Goal: Task Accomplishment & Management: Complete application form

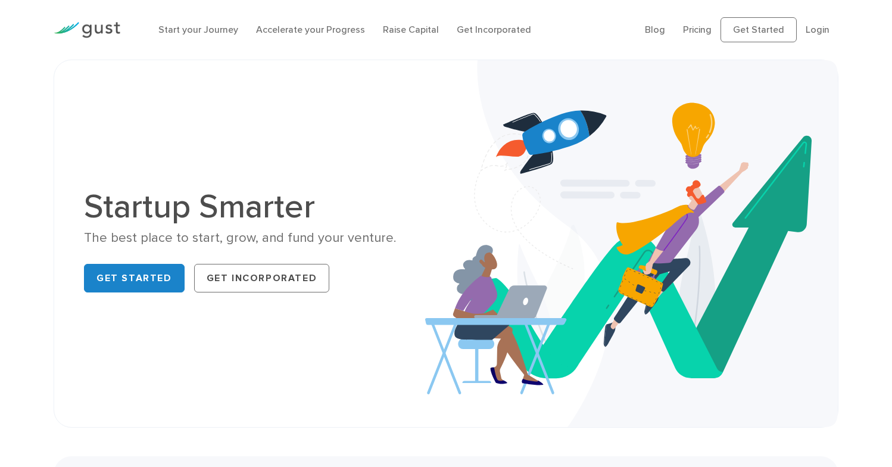
click at [818, 28] on link "Login" at bounding box center [818, 29] width 24 height 11
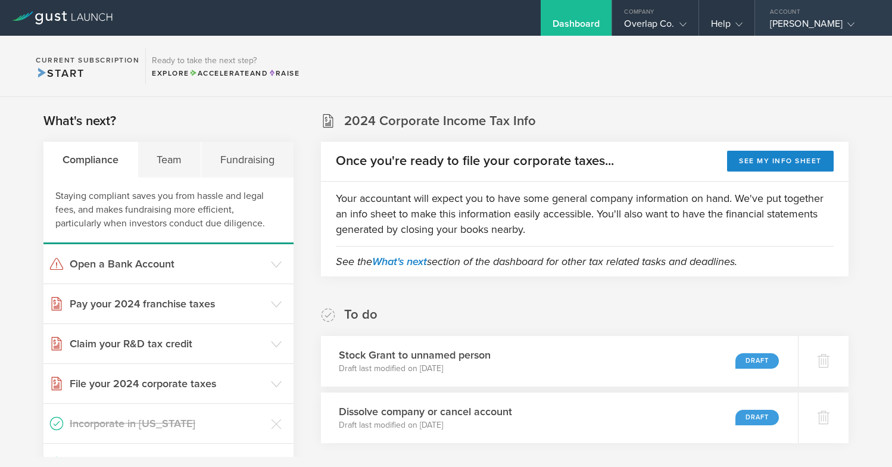
click at [821, 21] on div "Sharon Elise Rosenberg" at bounding box center [820, 27] width 101 height 18
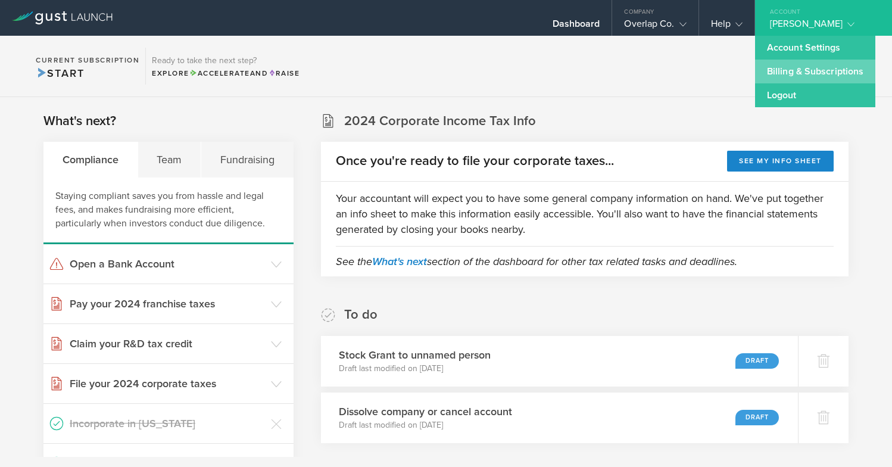
click at [807, 63] on link "Billing & Subscriptions" at bounding box center [815, 72] width 120 height 24
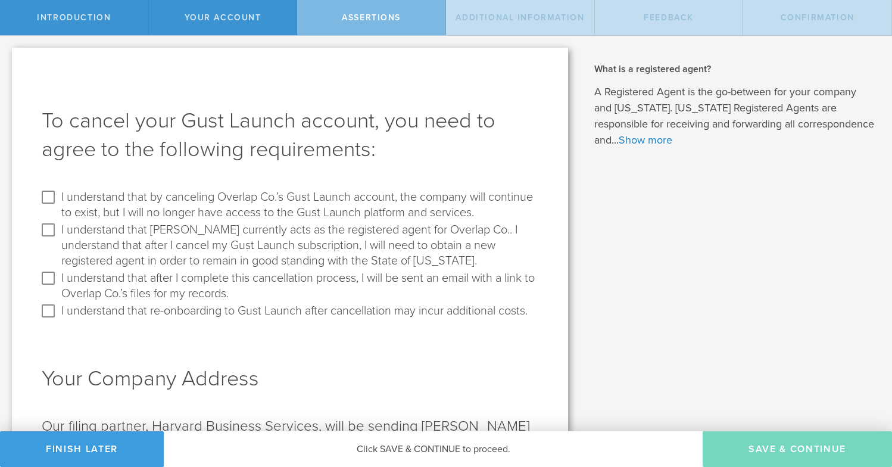
click at [329, 213] on label "I understand that by canceling Overlap Co.’s Gust Launch account, the company w…" at bounding box center [298, 204] width 474 height 33
click at [58, 207] on input "I understand that by canceling Overlap Co.’s Gust Launch account, the company w…" at bounding box center [48, 197] width 19 height 19
checkbox input "true"
click at [315, 247] on label "I understand that Gust currently acts as the registered agent for Overlap Co.. …" at bounding box center [298, 244] width 474 height 48
click at [58, 239] on input "I understand that Gust currently acts as the registered agent for Overlap Co.. …" at bounding box center [48, 229] width 19 height 19
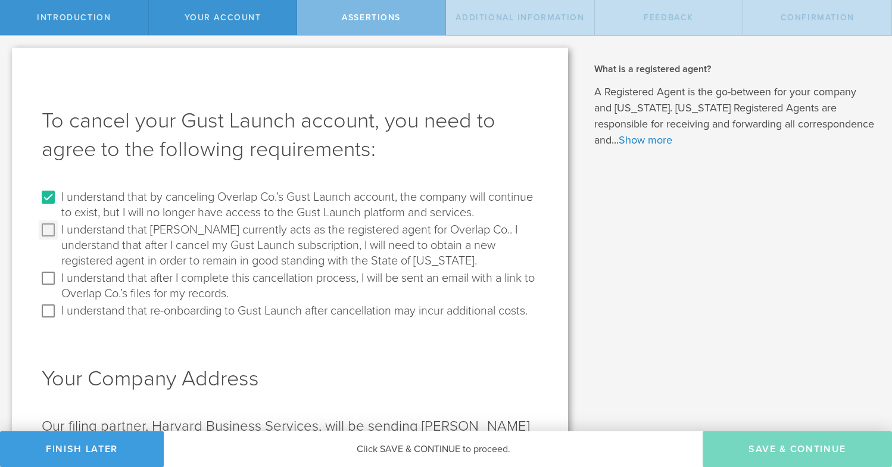
checkbox input "true"
click at [288, 287] on label "I understand that after I complete this cancellation process, I will be sent an…" at bounding box center [298, 285] width 474 height 33
click at [58, 287] on input "I understand that after I complete this cancellation process, I will be sent an…" at bounding box center [48, 278] width 19 height 19
checkbox input "true"
click at [279, 308] on label "I understand that re-onboarding to Gust Launch after cancellation may incur add…" at bounding box center [294, 309] width 466 height 17
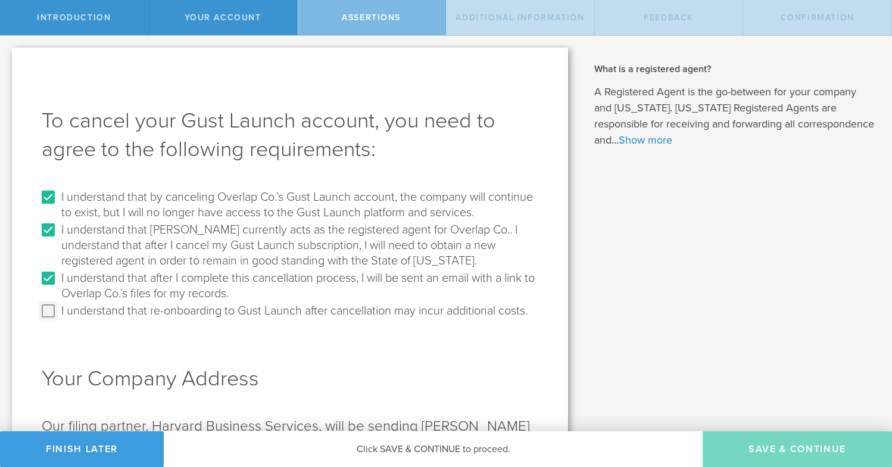
click at [58, 308] on input "I understand that re-onboarding to Gust Launch after cancellation may incur add…" at bounding box center [48, 310] width 19 height 19
checkbox input "true"
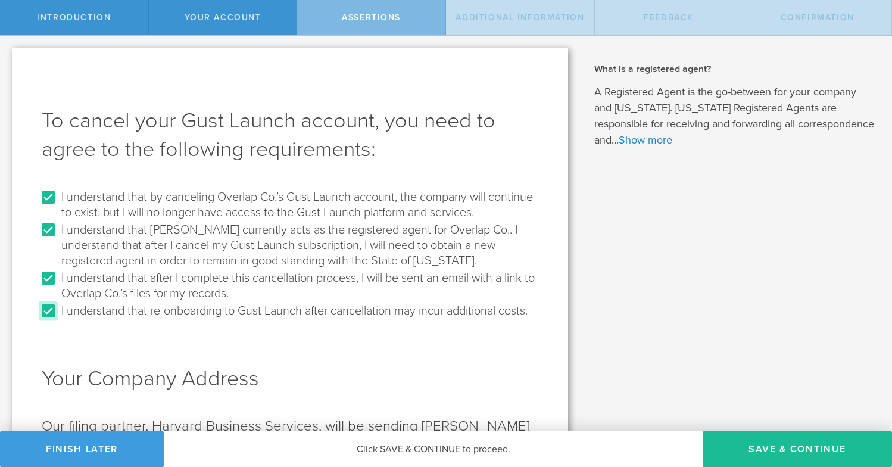
scroll to position [192, 0]
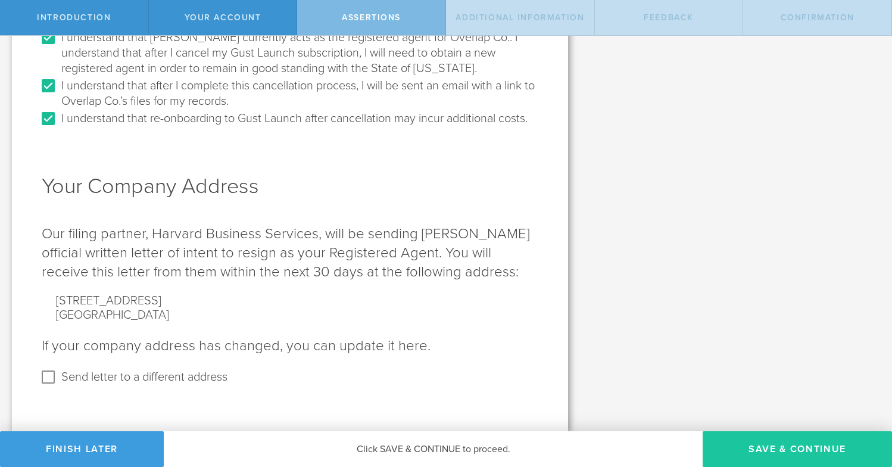
click at [773, 453] on button "Save & Continue" at bounding box center [797, 449] width 189 height 36
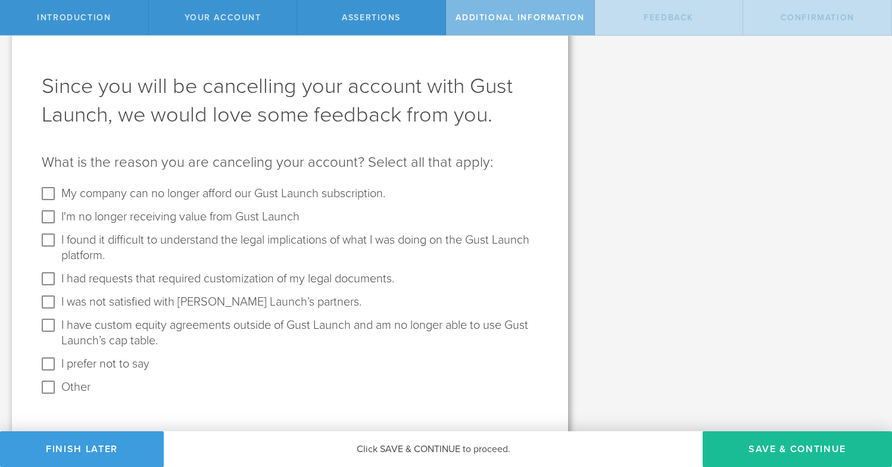
scroll to position [49, 0]
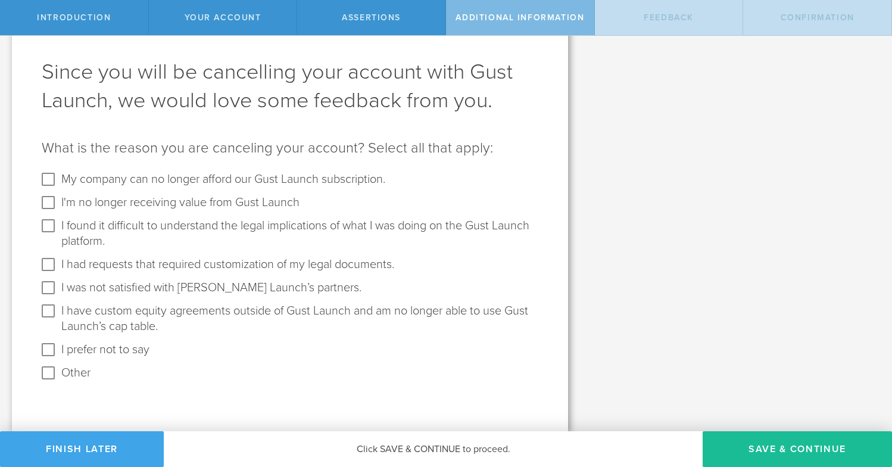
click at [99, 452] on button "Finish Later" at bounding box center [82, 449] width 164 height 36
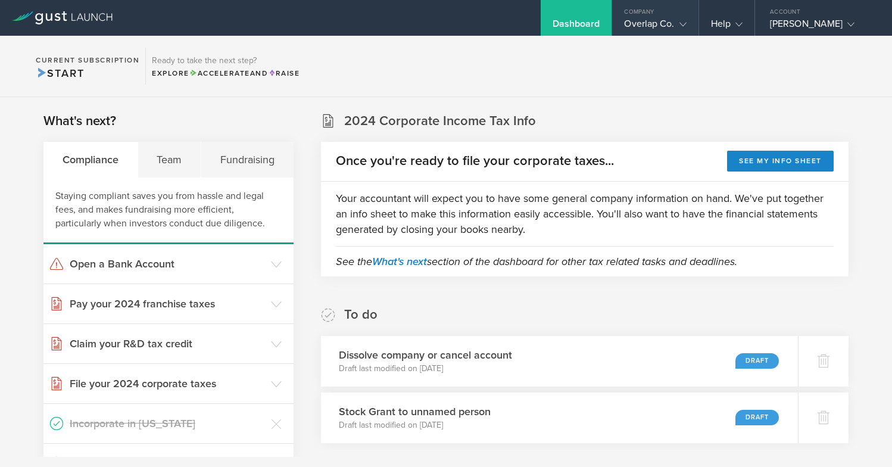
click at [668, 16] on div "Company" at bounding box center [655, 9] width 86 height 18
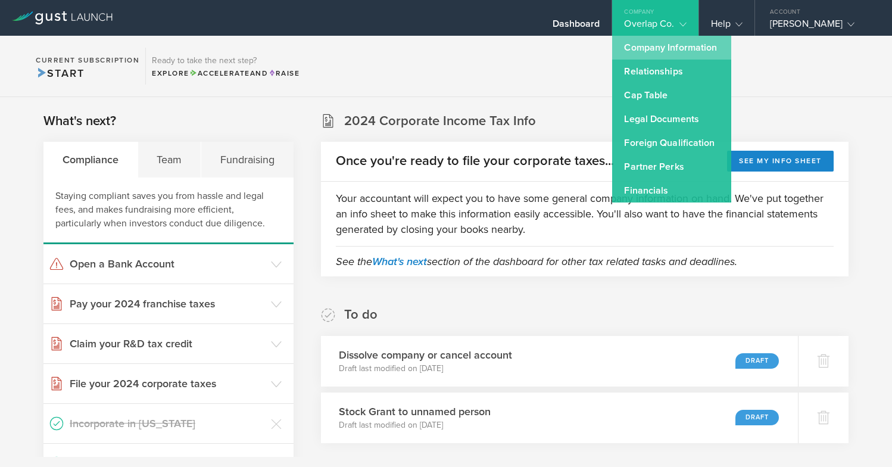
click at [669, 52] on link "Company Information" at bounding box center [671, 48] width 119 height 24
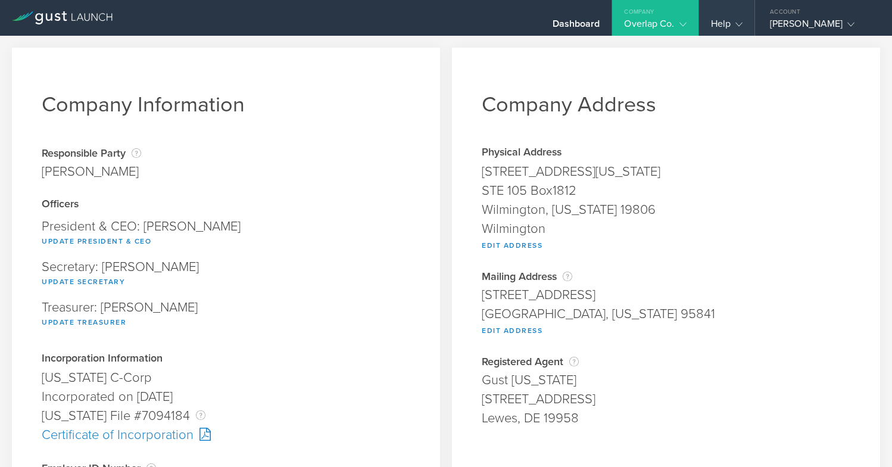
click at [736, 24] on icon at bounding box center [739, 24] width 7 height 7
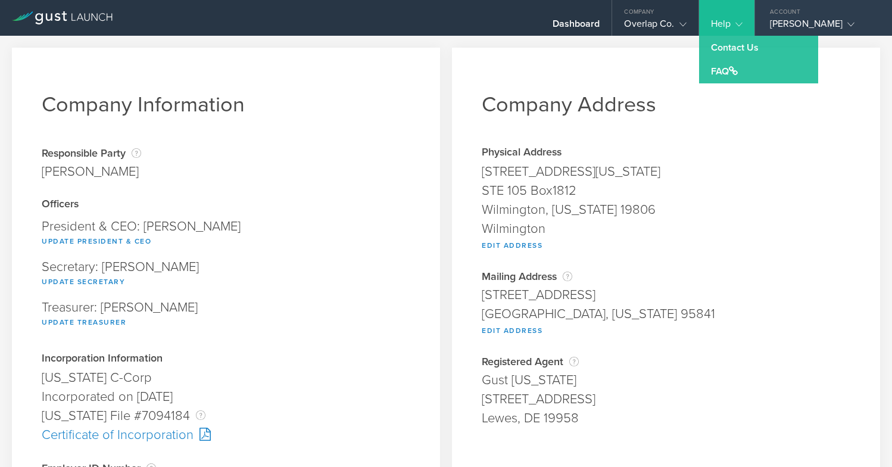
click at [784, 18] on div "Sharon Elise Rosenberg" at bounding box center [820, 27] width 101 height 18
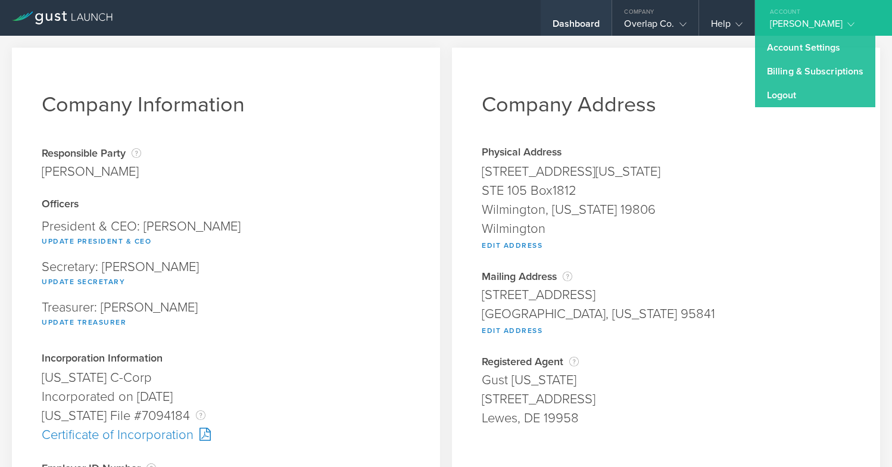
click at [541, 19] on div "Dashboard" at bounding box center [576, 18] width 71 height 36
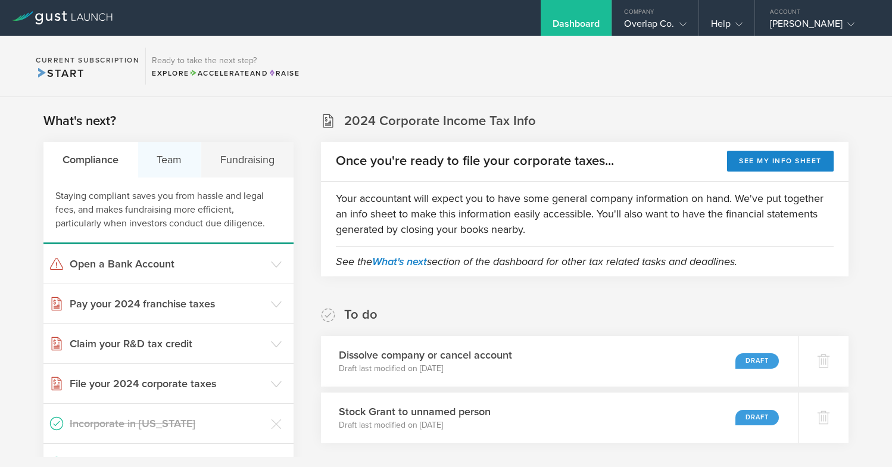
click at [178, 163] on div "Team" at bounding box center [170, 160] width 64 height 36
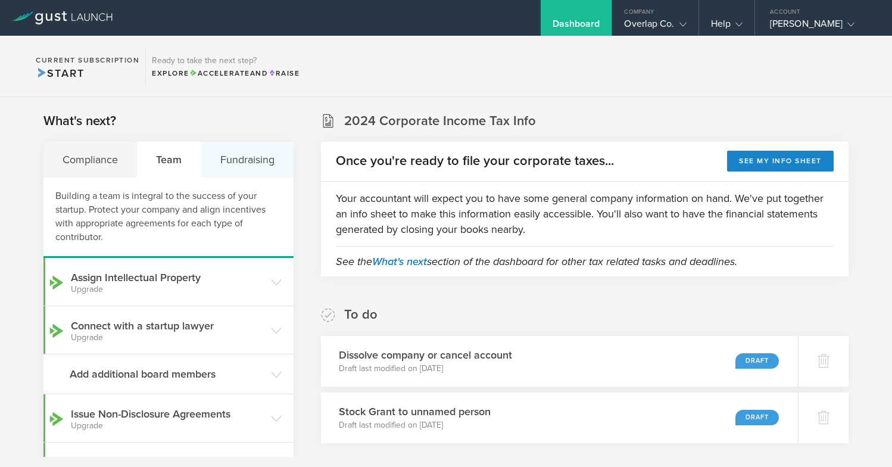
click at [241, 158] on div "Fundraising" at bounding box center [247, 160] width 92 height 36
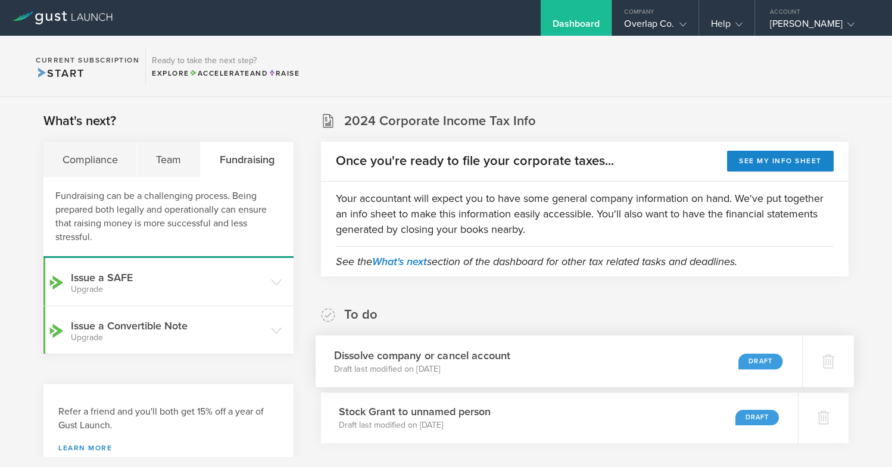
click at [507, 355] on h3 "Dissolve company or cancel account" at bounding box center [422, 355] width 177 height 16
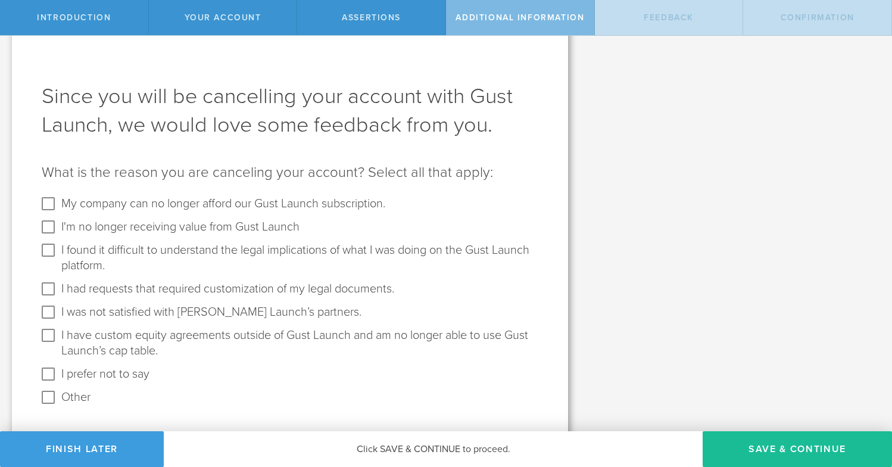
scroll to position [22, 0]
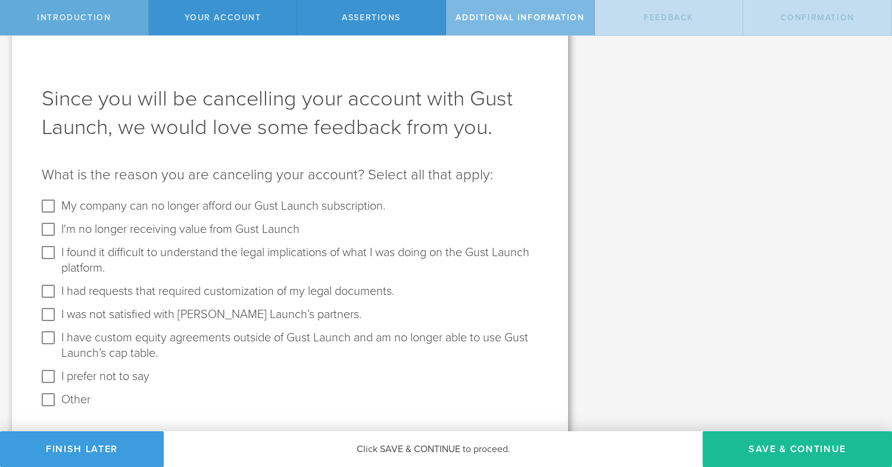
click at [76, 27] on div "Introduction" at bounding box center [74, 17] width 149 height 35
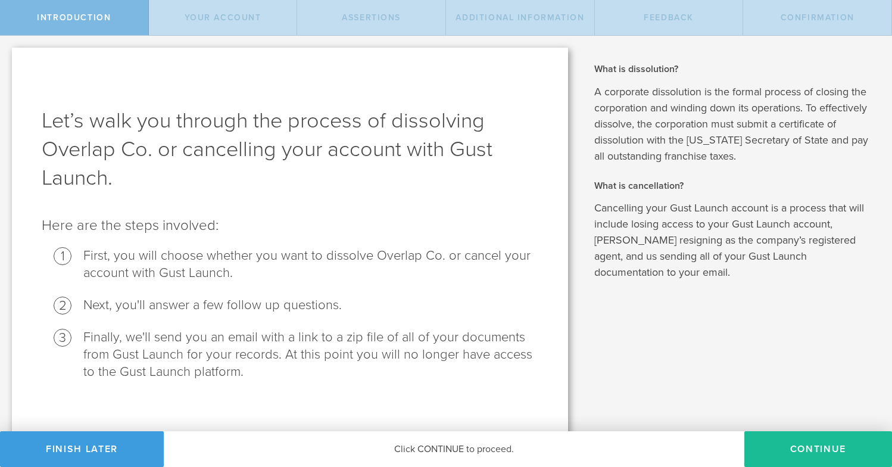
scroll to position [9, 0]
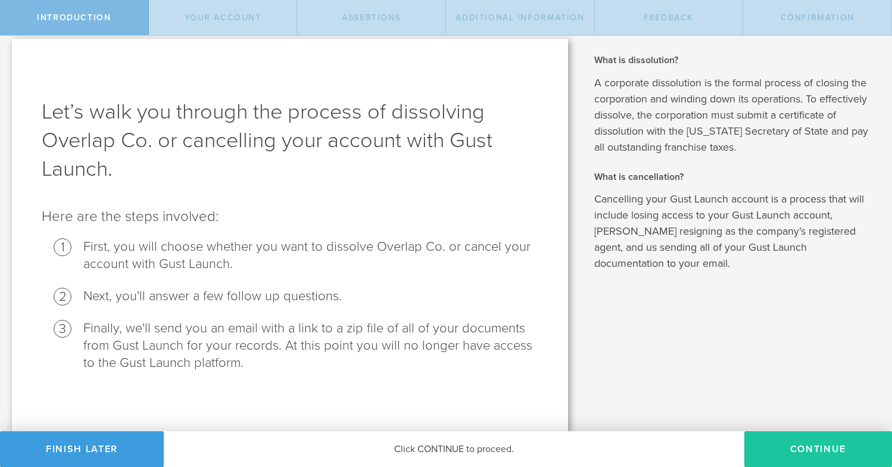
click at [830, 449] on button "Continue" at bounding box center [819, 449] width 148 height 36
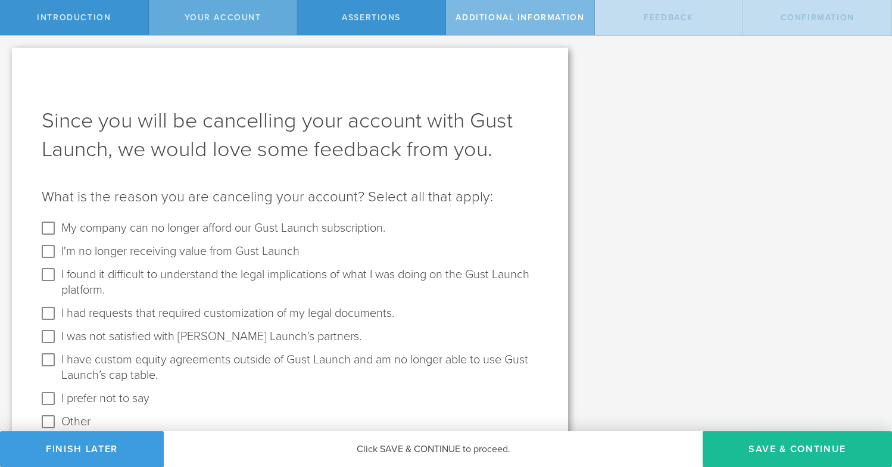
click at [210, 11] on div "Your Account" at bounding box center [223, 17] width 149 height 35
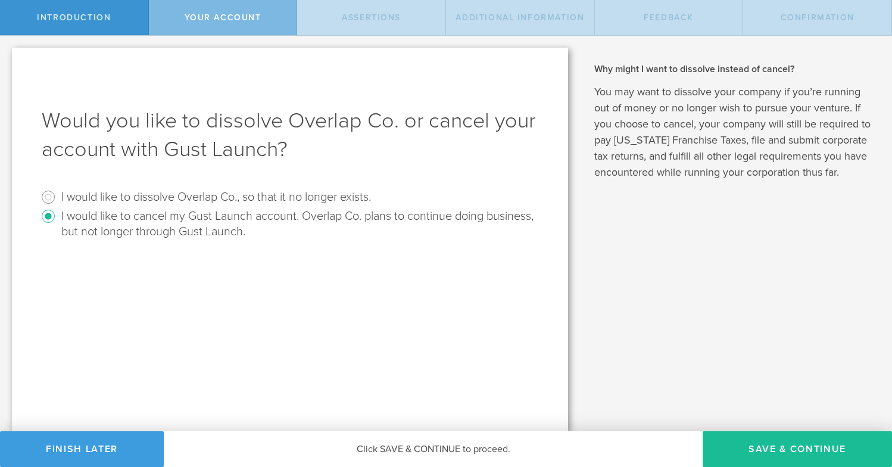
click at [179, 195] on label "I would like to dissolve Overlap Co., so that it no longer exists." at bounding box center [216, 196] width 310 height 17
click at [58, 195] on input "I would like to dissolve Overlap Co., so that it no longer exists." at bounding box center [48, 197] width 19 height 19
radio input "true"
click at [790, 450] on button "Save & Continue" at bounding box center [797, 449] width 189 height 36
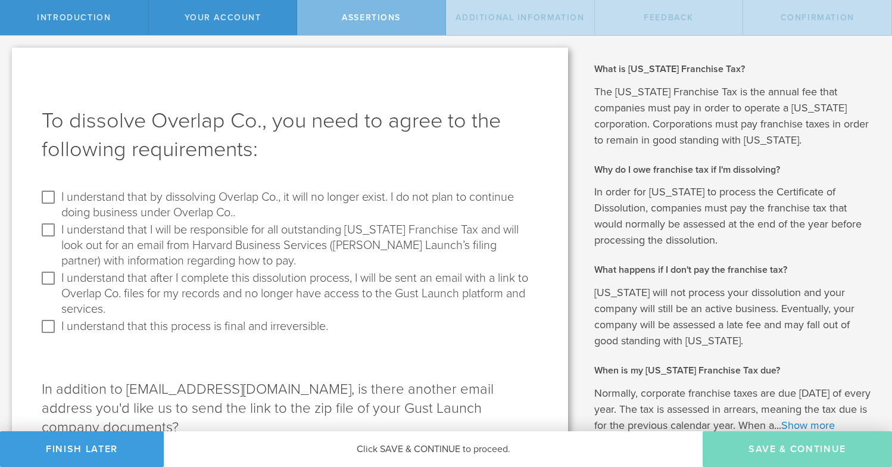
click at [404, 197] on label "I understand that by dissolving Overlap Co., it will no longer exist. I do not …" at bounding box center [298, 204] width 474 height 33
click at [58, 197] on input "I understand that by dissolving Overlap Co., it will no longer exist. I do not …" at bounding box center [48, 197] width 19 height 19
checkbox input "true"
click at [392, 244] on label "I understand that I will be responsible for all outstanding [US_STATE] Franchis…" at bounding box center [298, 244] width 474 height 48
click at [58, 239] on input "I understand that I will be responsible for all outstanding [US_STATE] Franchis…" at bounding box center [48, 229] width 19 height 19
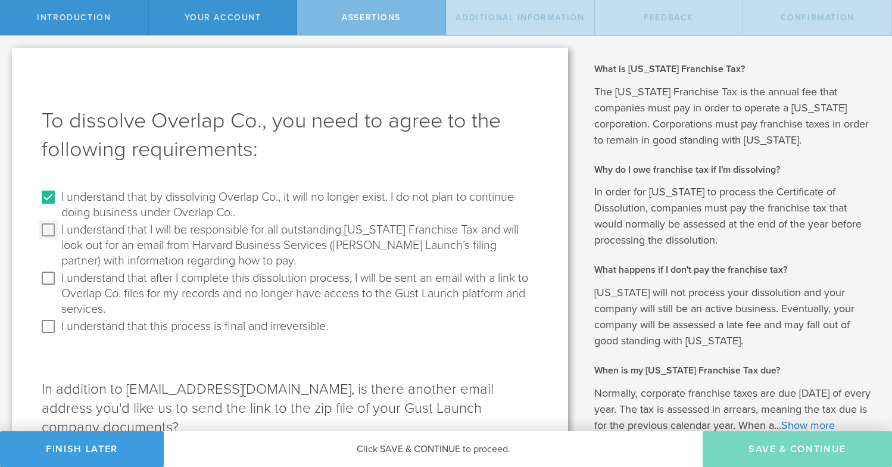
checkbox input "true"
click at [368, 289] on label "I understand that after I complete this dissolution process, I will be sent an …" at bounding box center [298, 293] width 474 height 48
click at [58, 288] on input "I understand that after I complete this dissolution process, I will be sent an …" at bounding box center [48, 278] width 19 height 19
checkbox input "true"
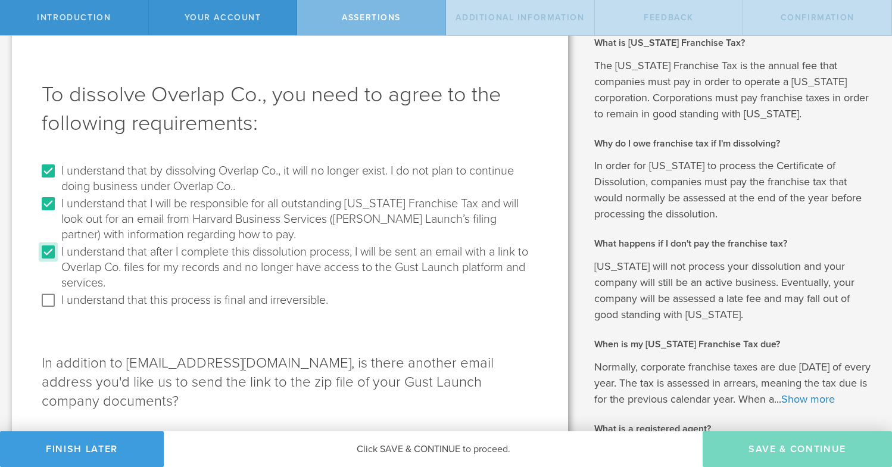
scroll to position [34, 0]
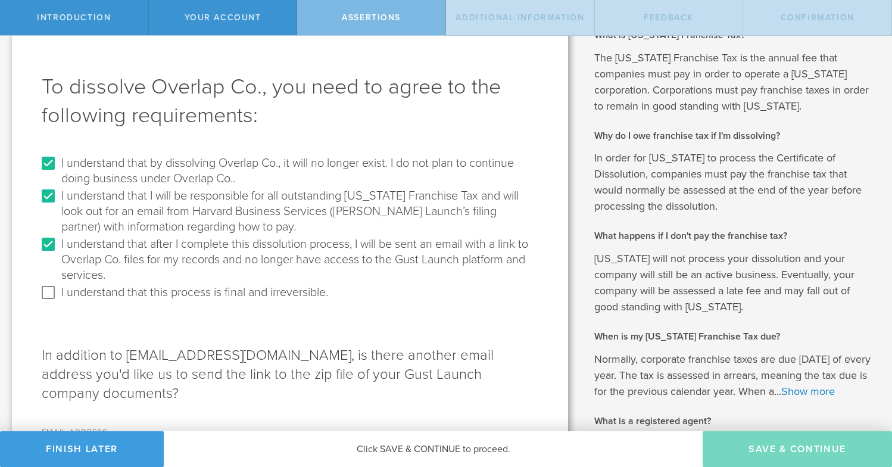
click at [300, 295] on label "I understand that this process is final and irreversible." at bounding box center [194, 291] width 267 height 17
click at [58, 295] on input "I understand that this process is final and irreversible." at bounding box center [48, 292] width 19 height 19
checkbox input "true"
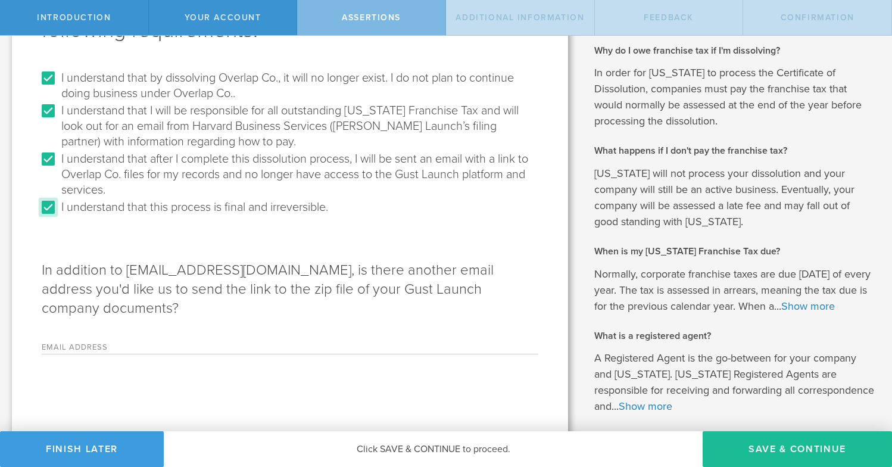
scroll to position [139, 0]
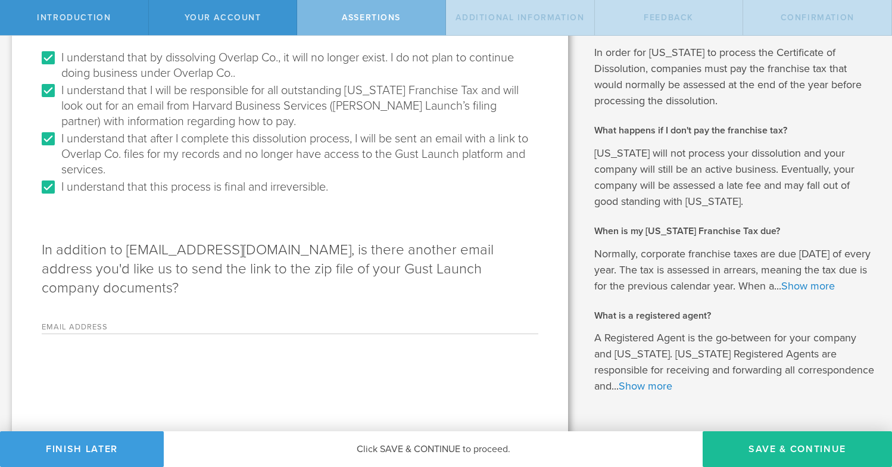
click at [278, 316] on input "Email Address" at bounding box center [365, 325] width 348 height 18
type input "[PERSON_NAME][EMAIL_ADDRESS][PERSON_NAME][DOMAIN_NAME]"
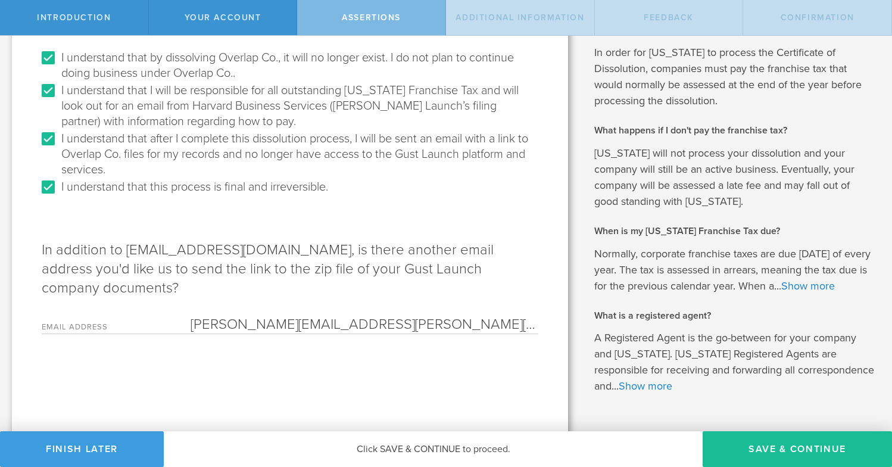
scroll to position [173, 0]
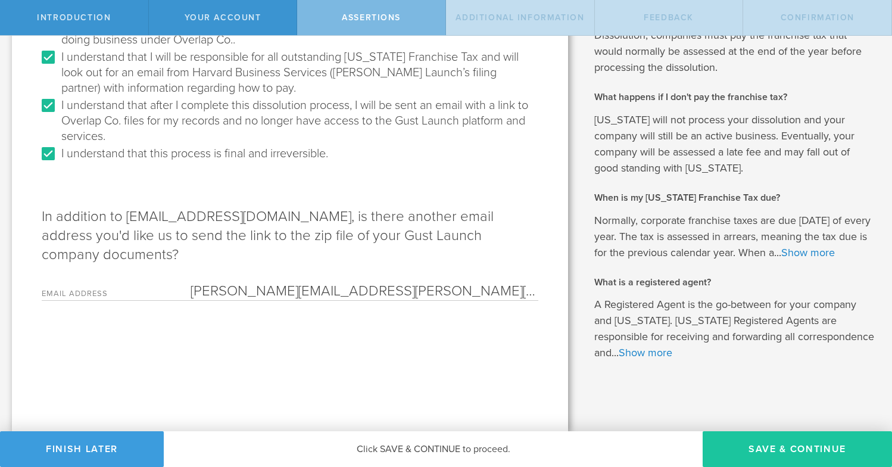
click at [749, 450] on button "Save & Continue" at bounding box center [797, 449] width 189 height 36
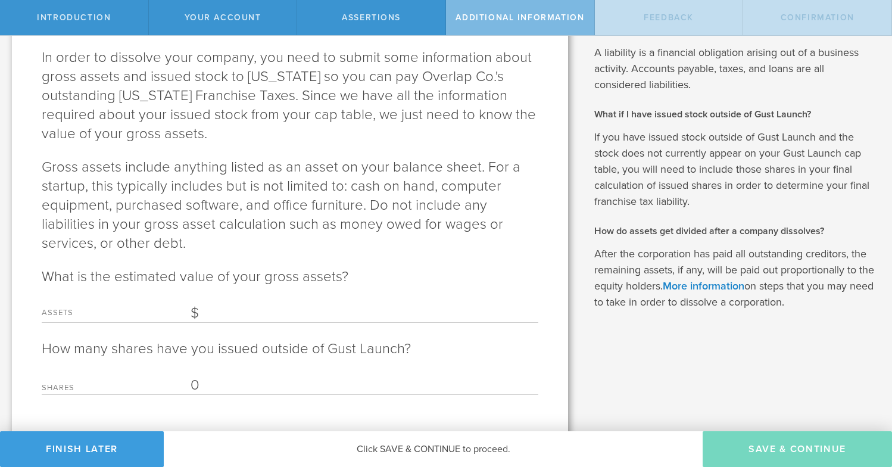
scroll to position [140, 0]
click at [429, 312] on input "Assets" at bounding box center [365, 313] width 348 height 18
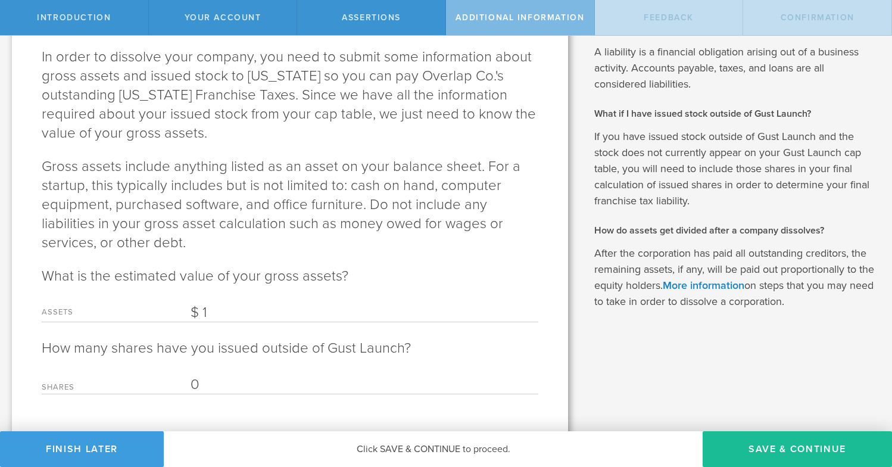
scroll to position [164, 0]
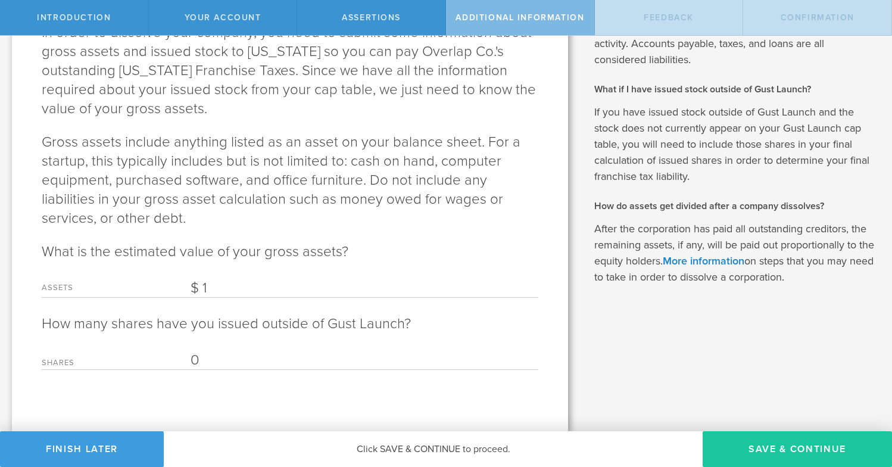
type input "1"
click at [739, 446] on button "Save & Continue" at bounding box center [797, 449] width 189 height 36
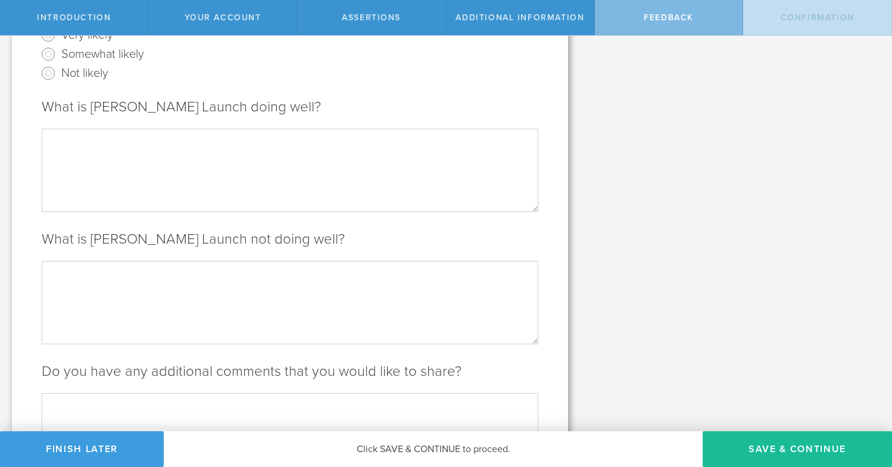
scroll to position [0, 0]
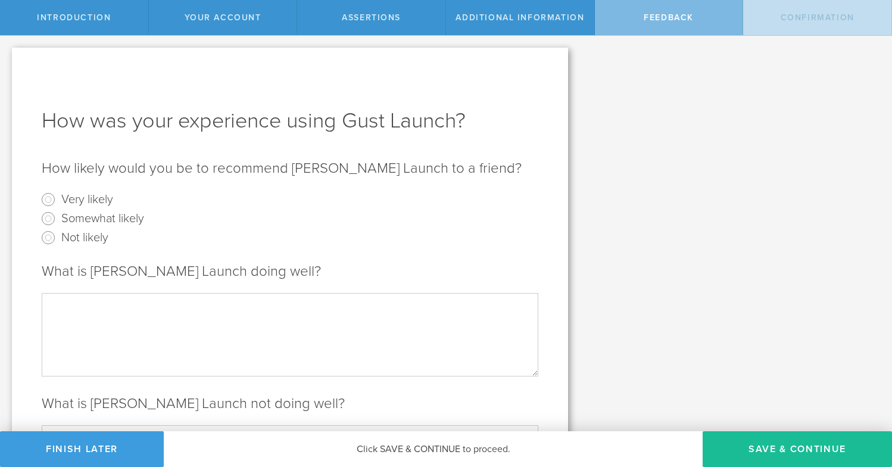
click at [88, 199] on label "Very likely" at bounding box center [87, 198] width 52 height 17
click at [58, 199] on input "Very likely" at bounding box center [48, 199] width 19 height 19
radio input "true"
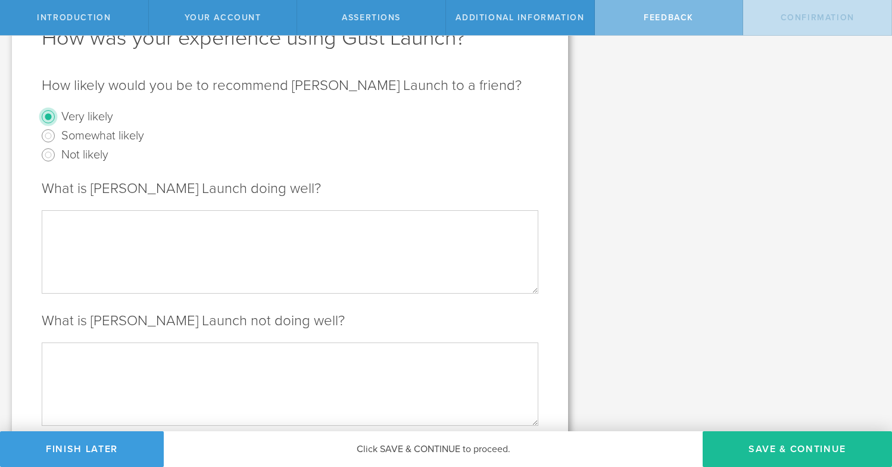
scroll to position [83, 0]
click at [139, 237] on textarea at bounding box center [290, 251] width 497 height 83
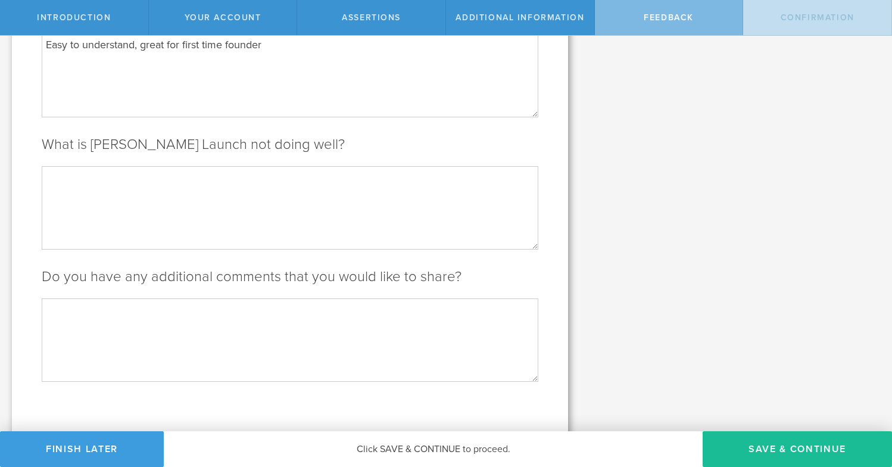
scroll to position [272, 0]
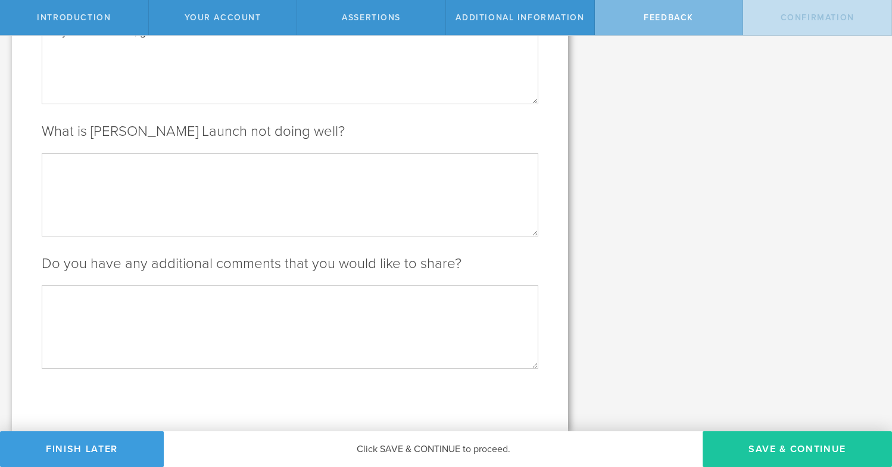
type textarea "Easy to understand, great for first time founder"
click at [756, 449] on button "Save & Continue" at bounding box center [797, 449] width 189 height 36
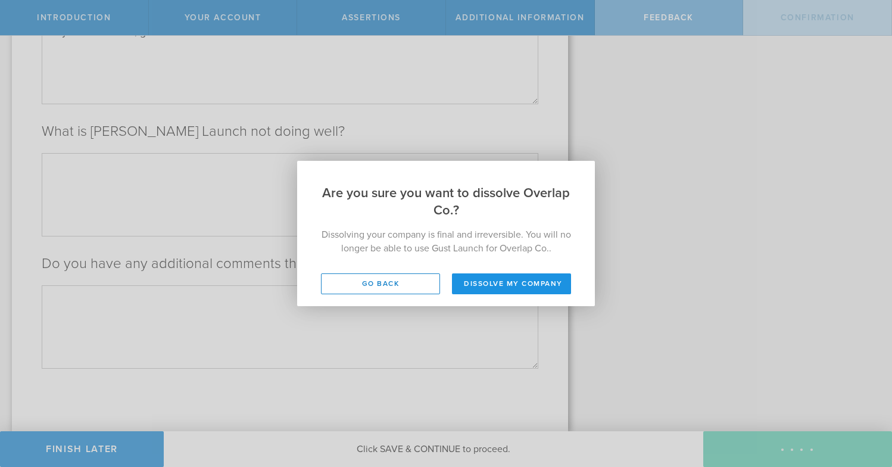
click at [480, 283] on button "Dissolve my company" at bounding box center [511, 283] width 119 height 21
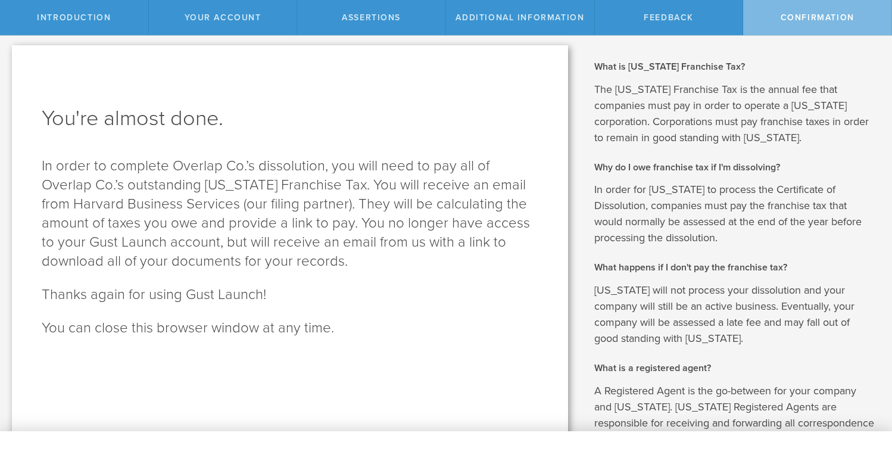
scroll to position [0, 0]
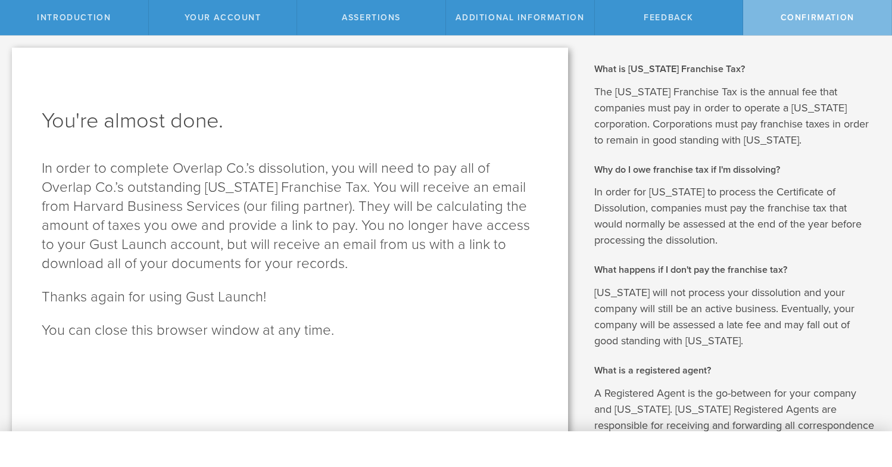
click at [807, 25] on div "Confirmation" at bounding box center [817, 17] width 149 height 35
